Goal: Task Accomplishment & Management: Use online tool/utility

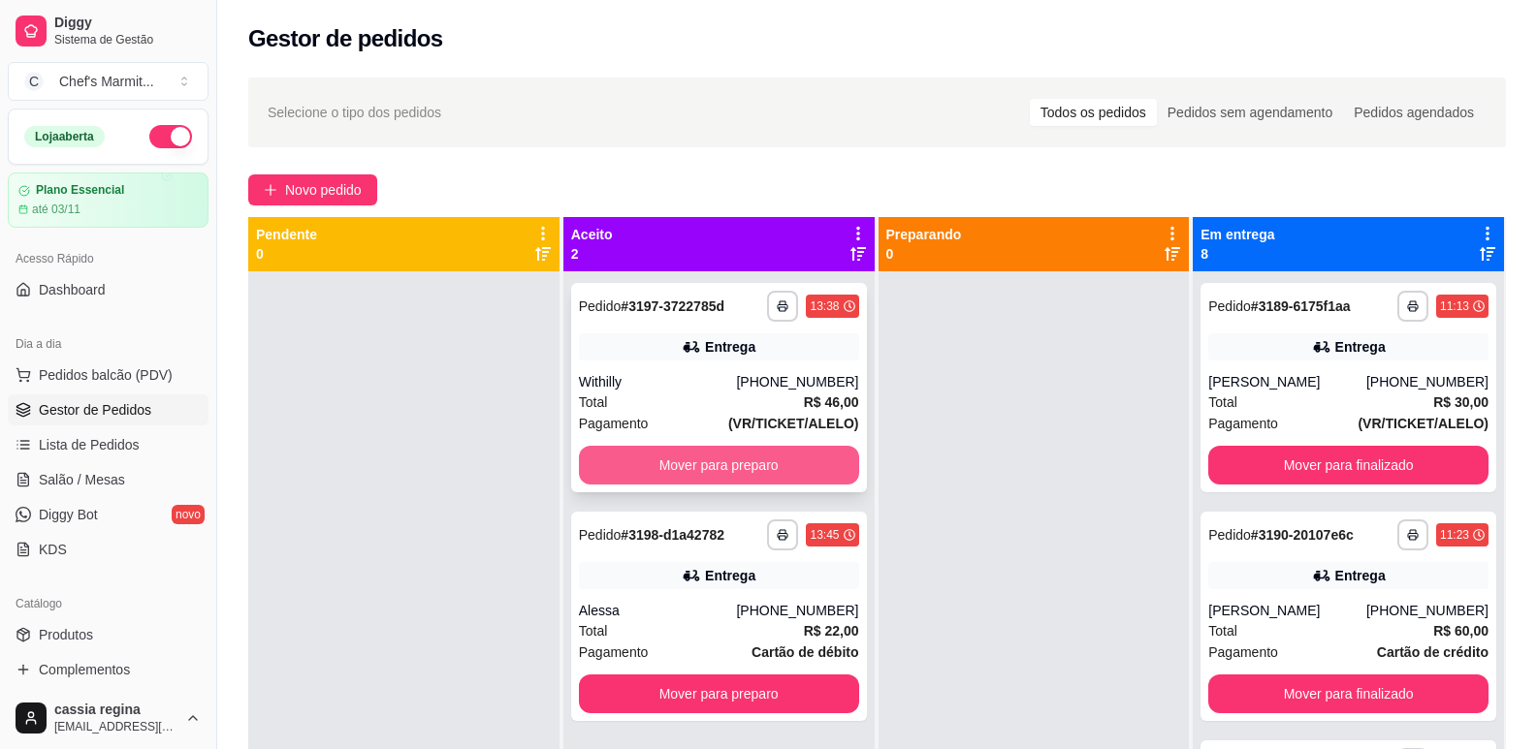
click at [730, 474] on button "Mover para preparo" at bounding box center [719, 465] width 280 height 39
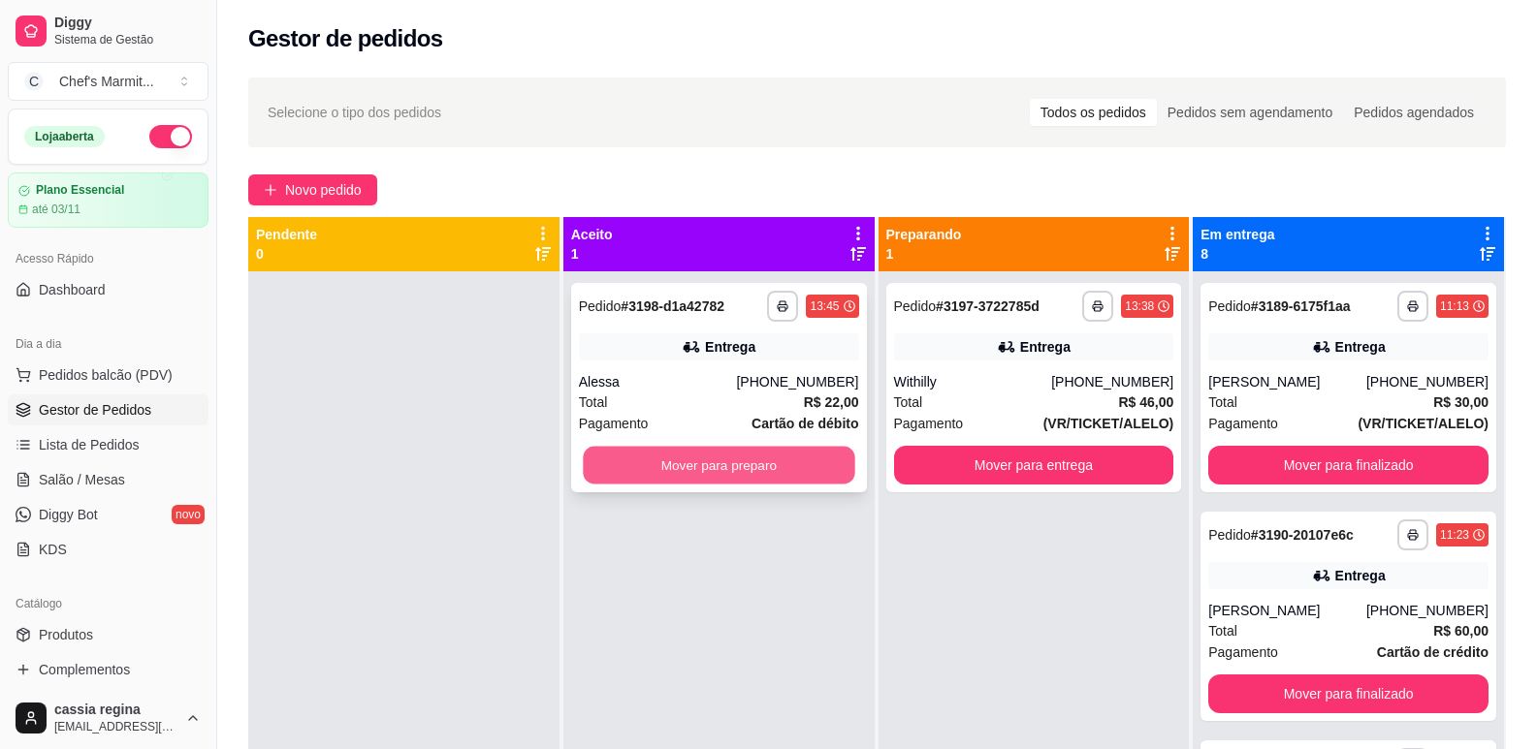
click at [728, 474] on button "Mover para preparo" at bounding box center [718, 466] width 271 height 38
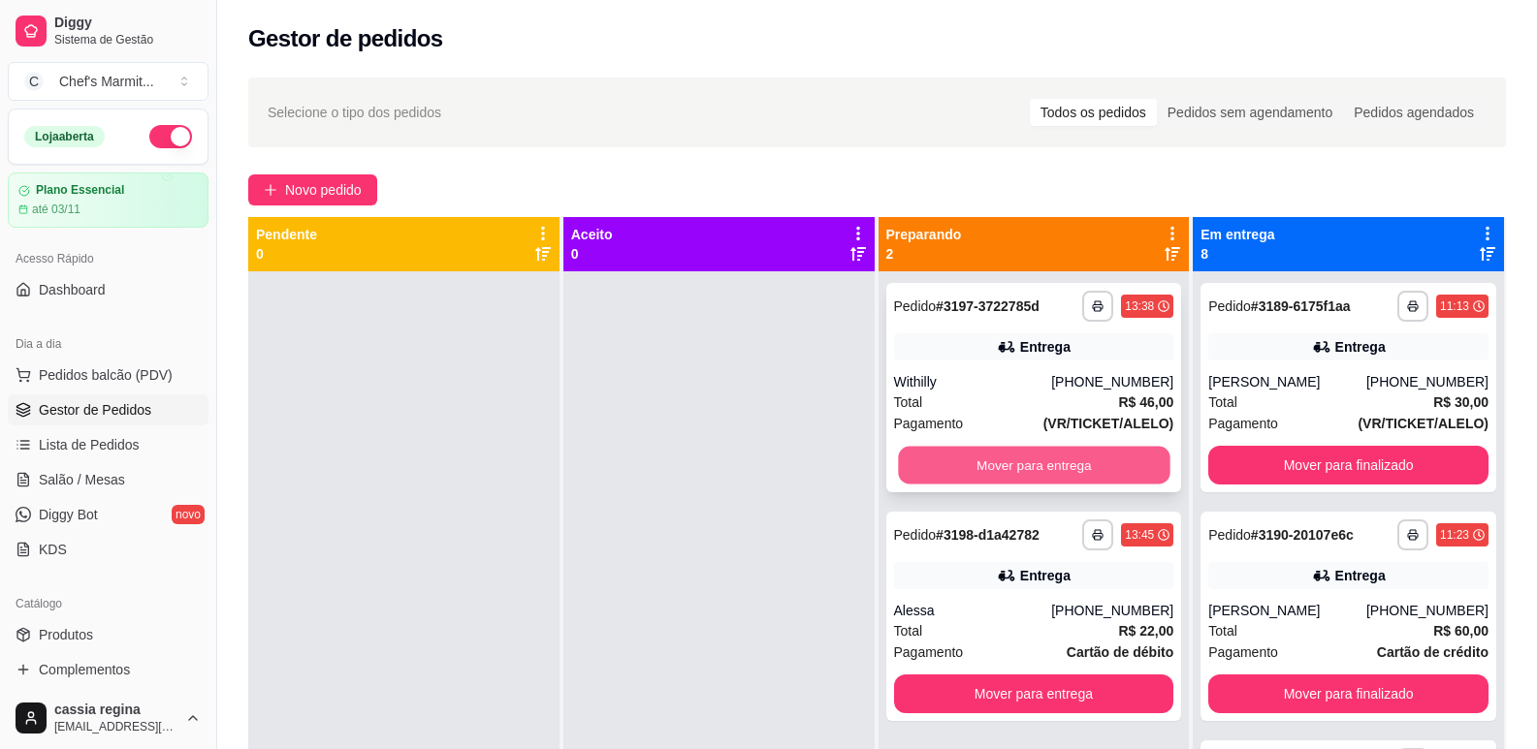
click at [1054, 467] on button "Mover para entrega" at bounding box center [1033, 466] width 271 height 38
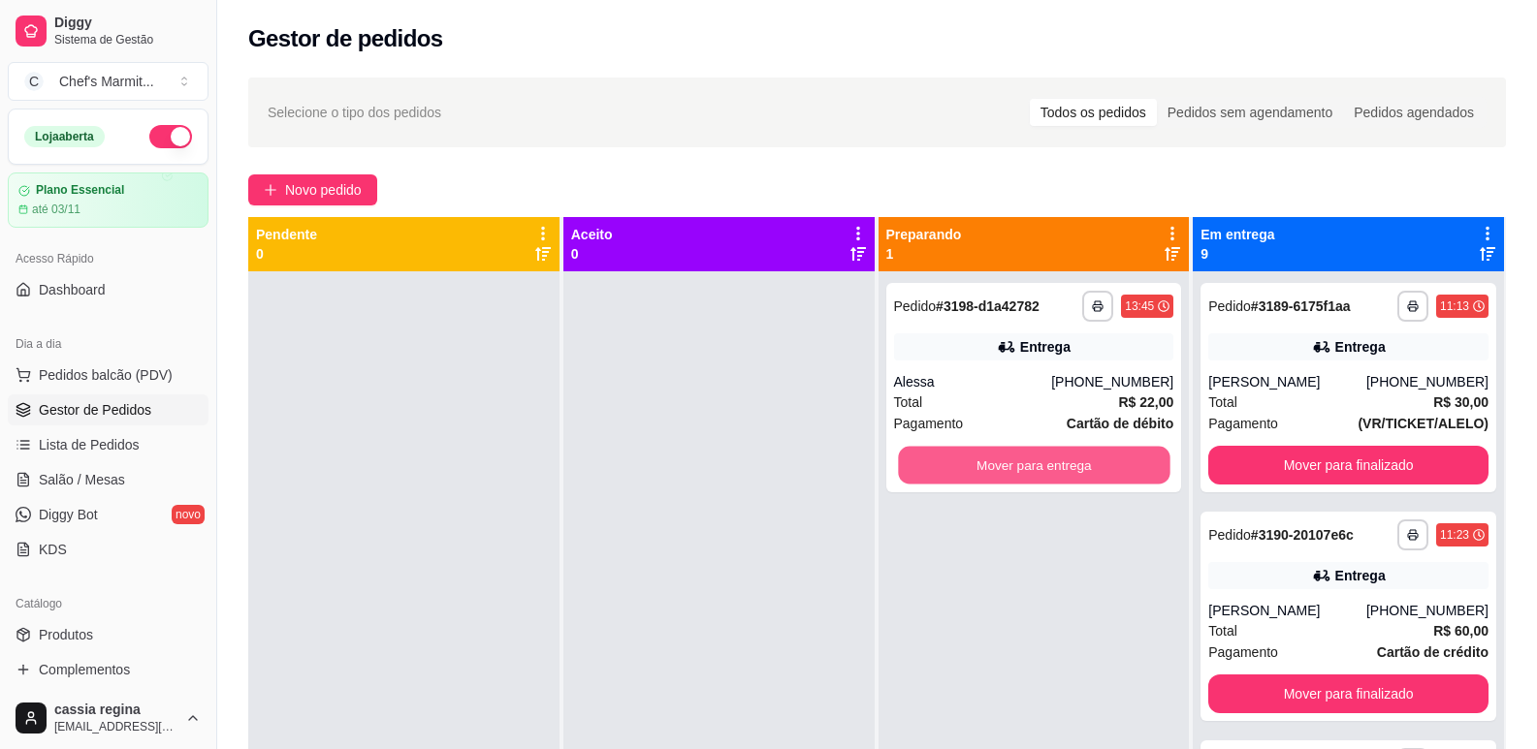
click at [1054, 467] on button "Mover para entrega" at bounding box center [1033, 466] width 271 height 38
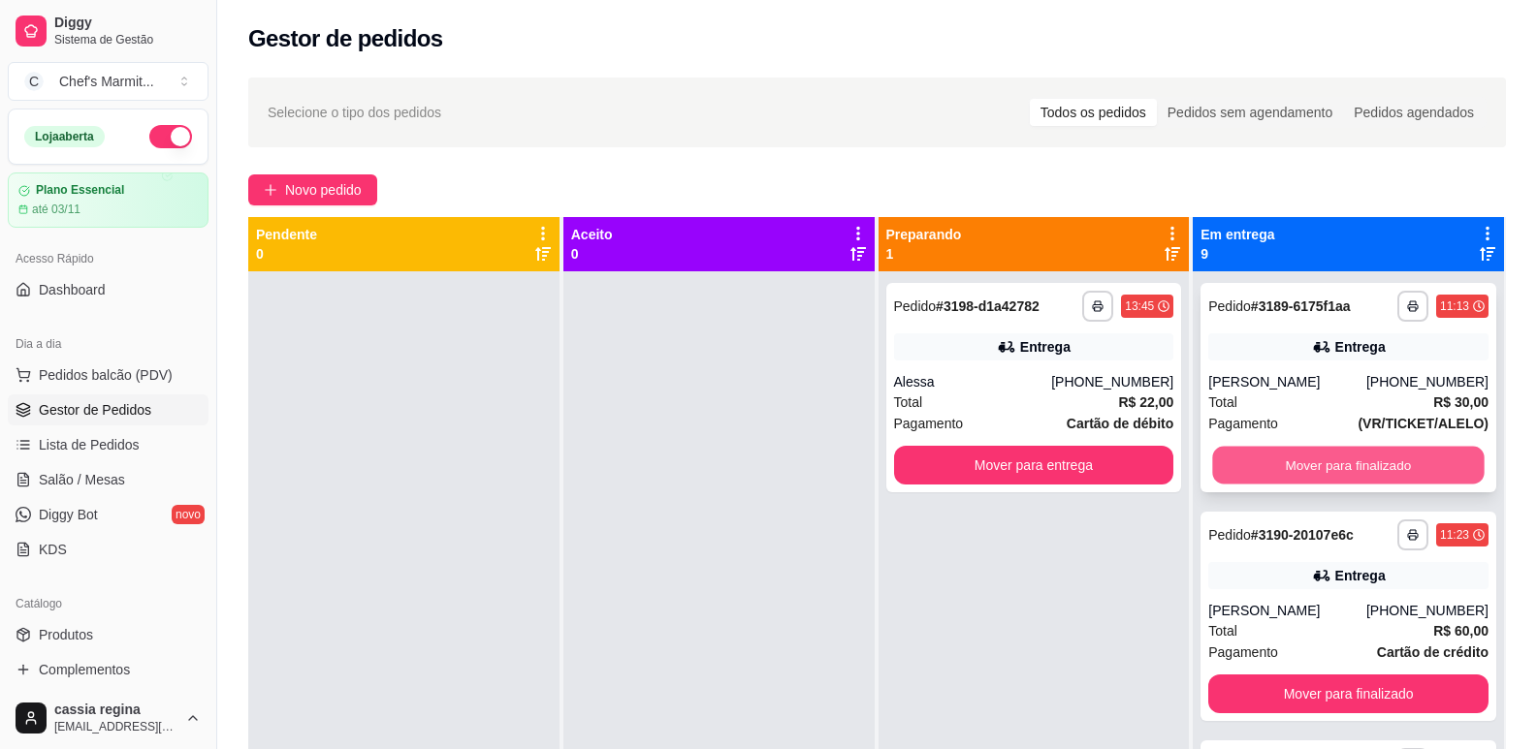
click at [1270, 477] on button "Mover para finalizado" at bounding box center [1348, 466] width 271 height 38
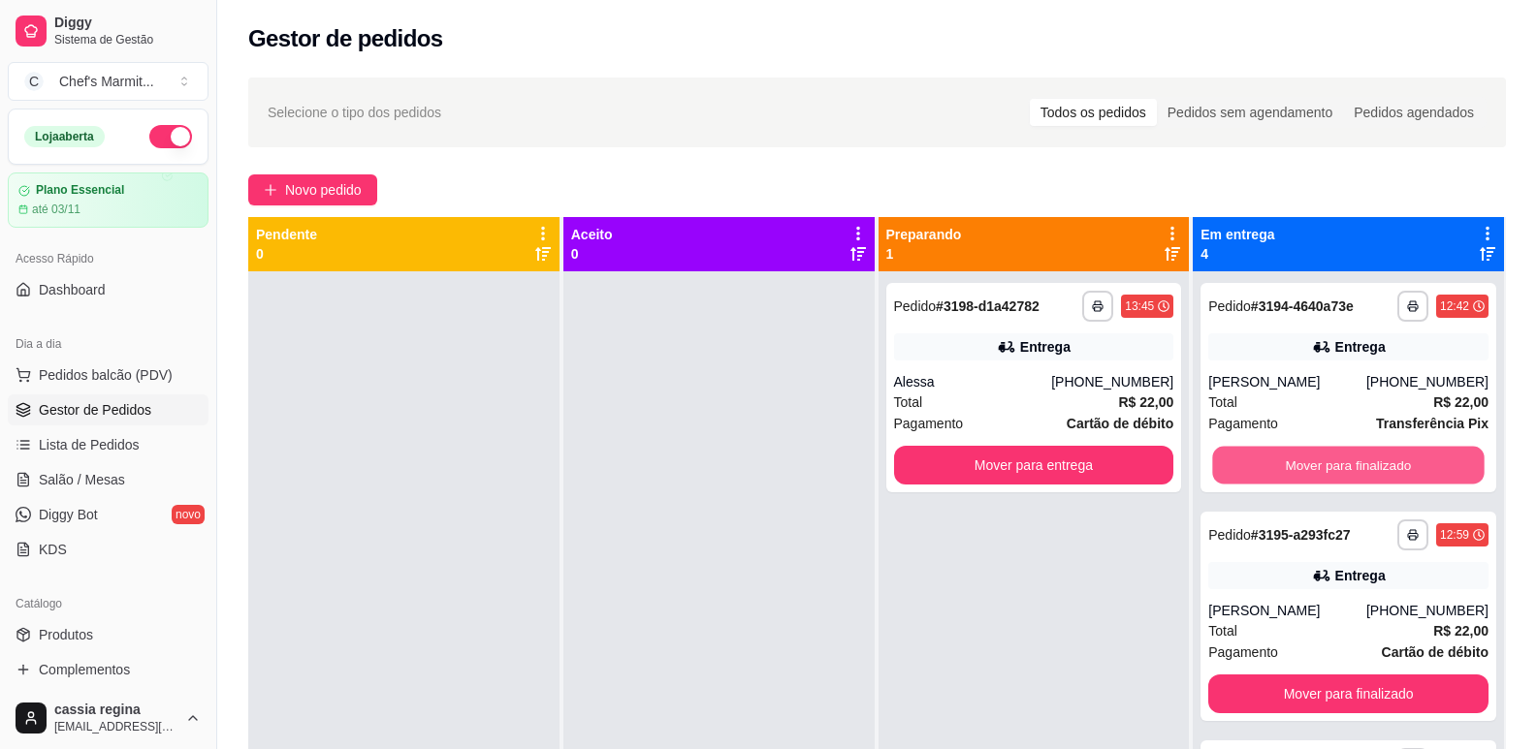
click at [1270, 477] on button "Mover para finalizado" at bounding box center [1348, 466] width 271 height 38
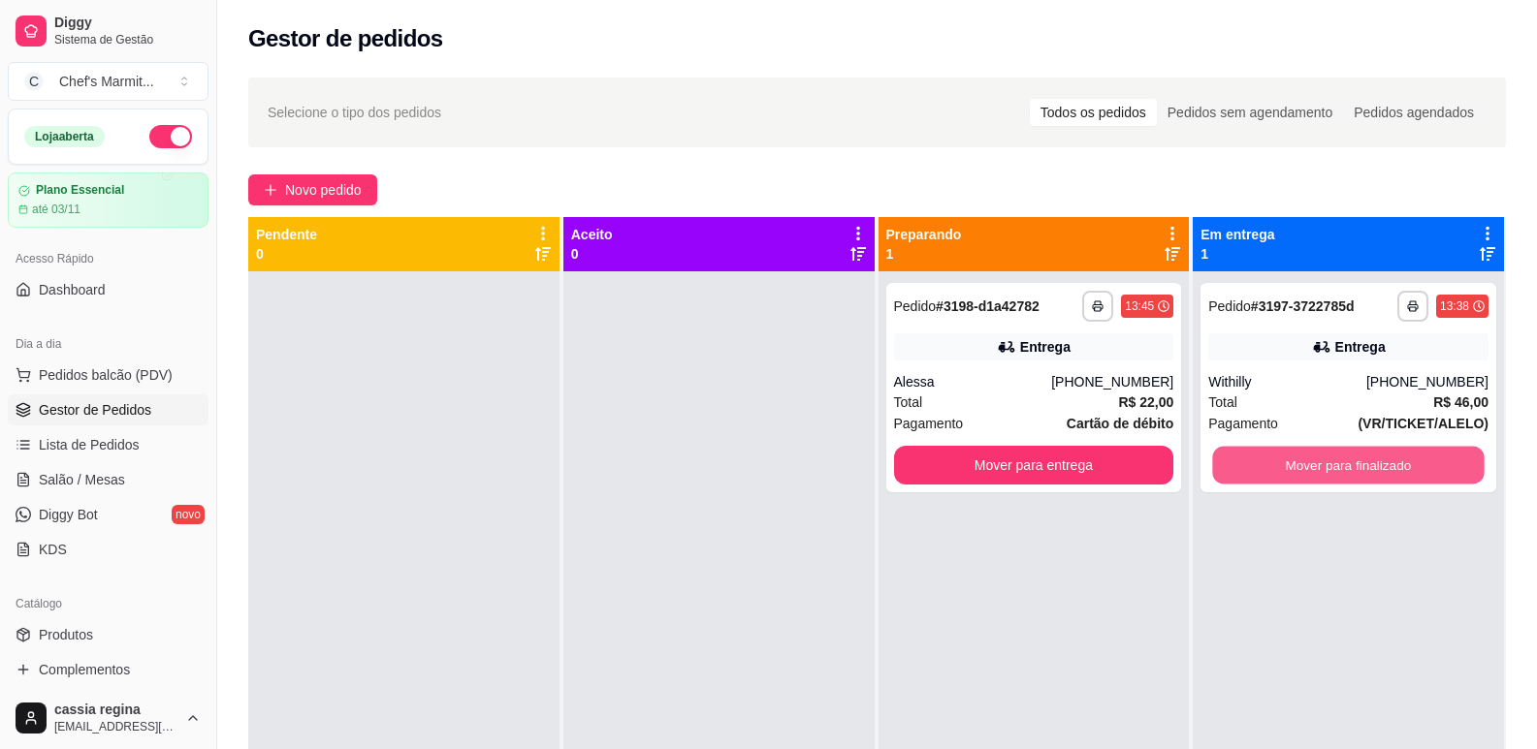
click at [1270, 477] on button "Mover para finalizado" at bounding box center [1348, 466] width 271 height 38
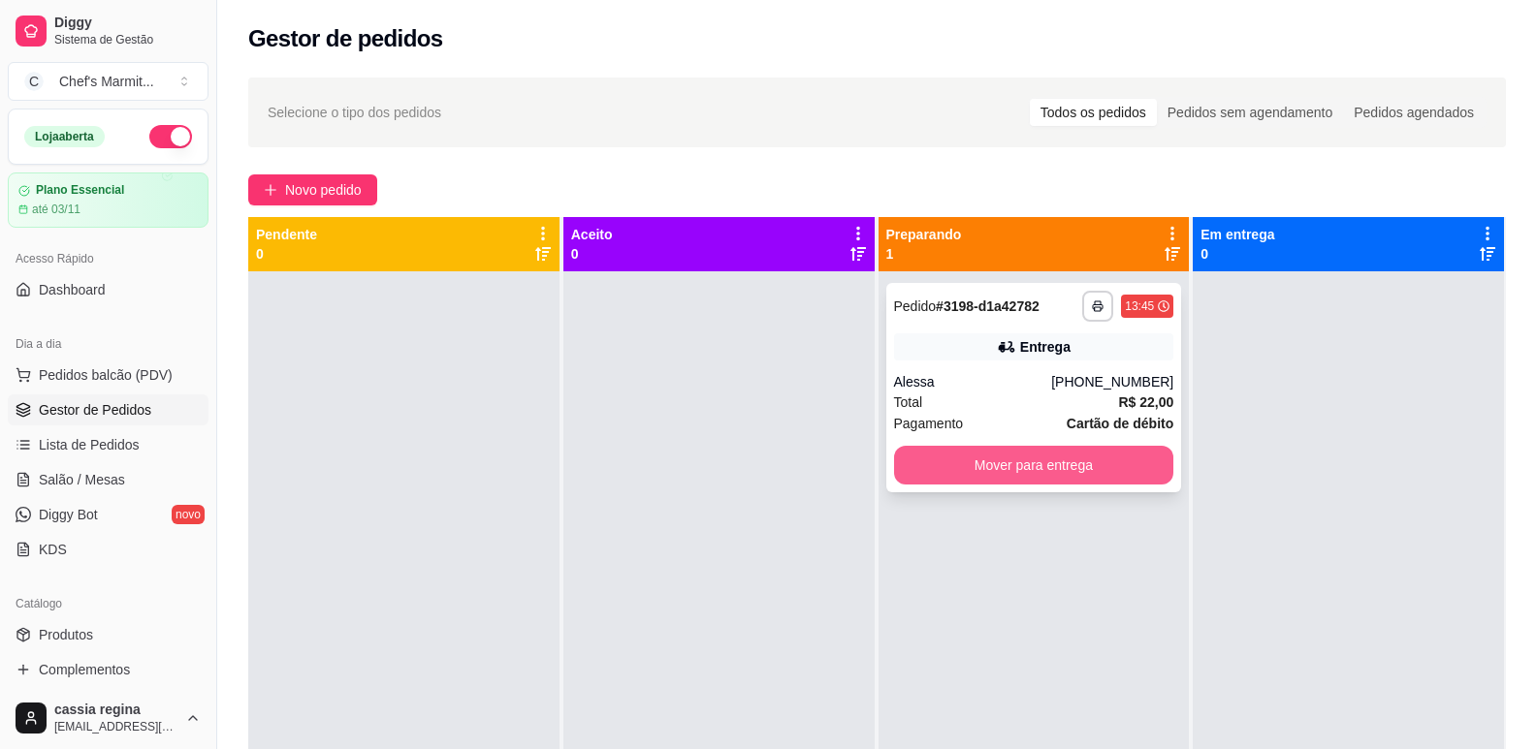
click at [1101, 457] on button "Mover para entrega" at bounding box center [1034, 465] width 280 height 39
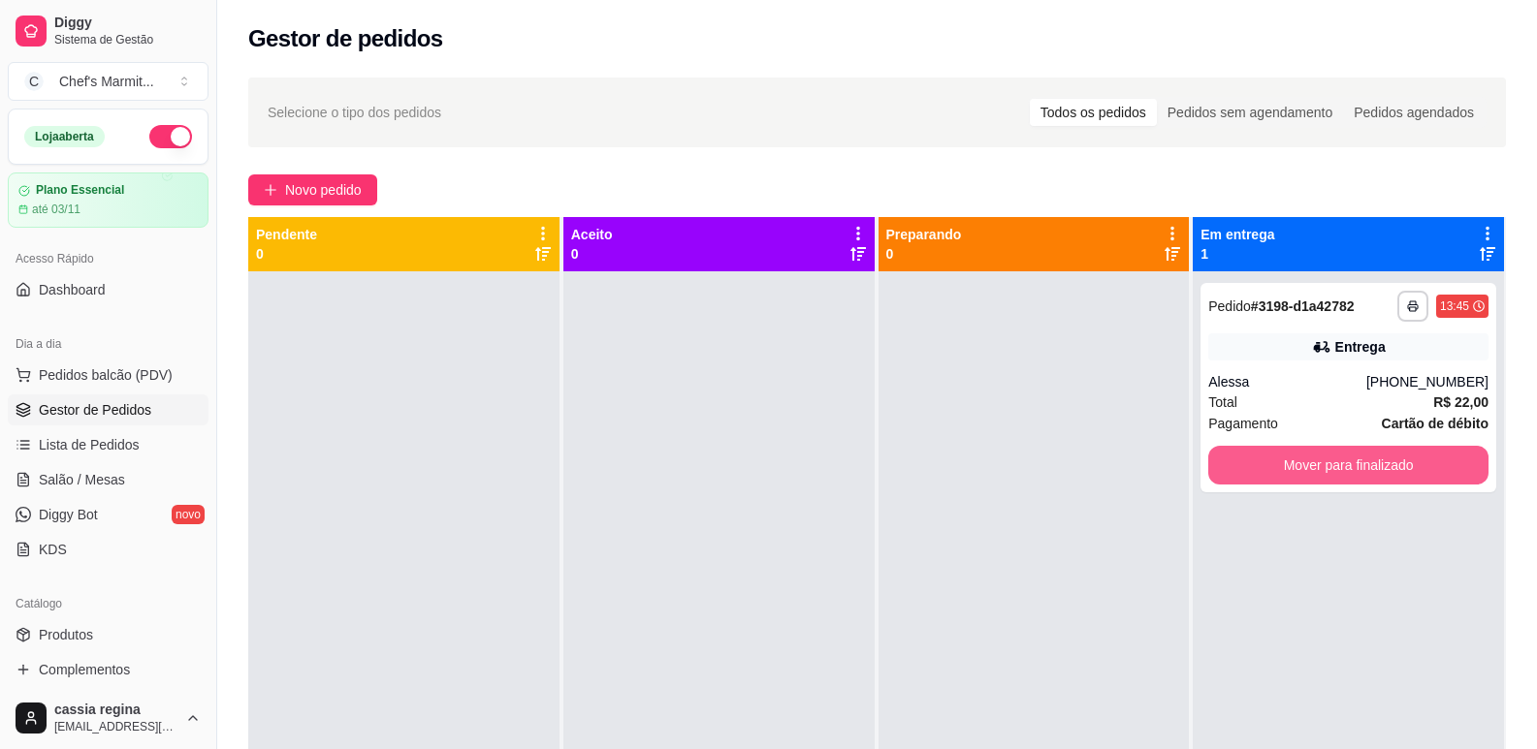
click at [1294, 480] on button "Mover para finalizado" at bounding box center [1348, 465] width 280 height 39
